Goal: Task Accomplishment & Management: Manage account settings

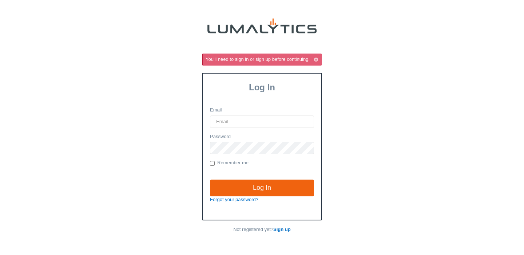
type input "vlad@globein.com"
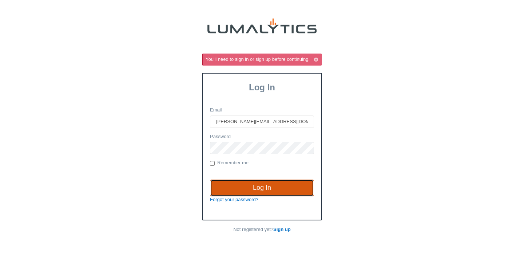
click at [256, 187] on input "Log In" at bounding box center [262, 187] width 104 height 17
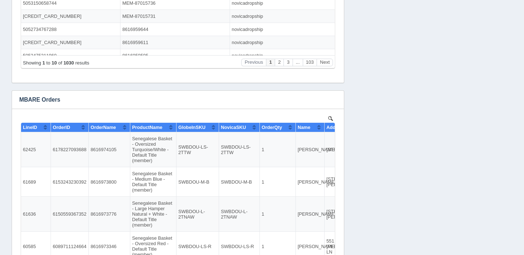
scroll to position [483, 0]
